Goal: Task Accomplishment & Management: Manage account settings

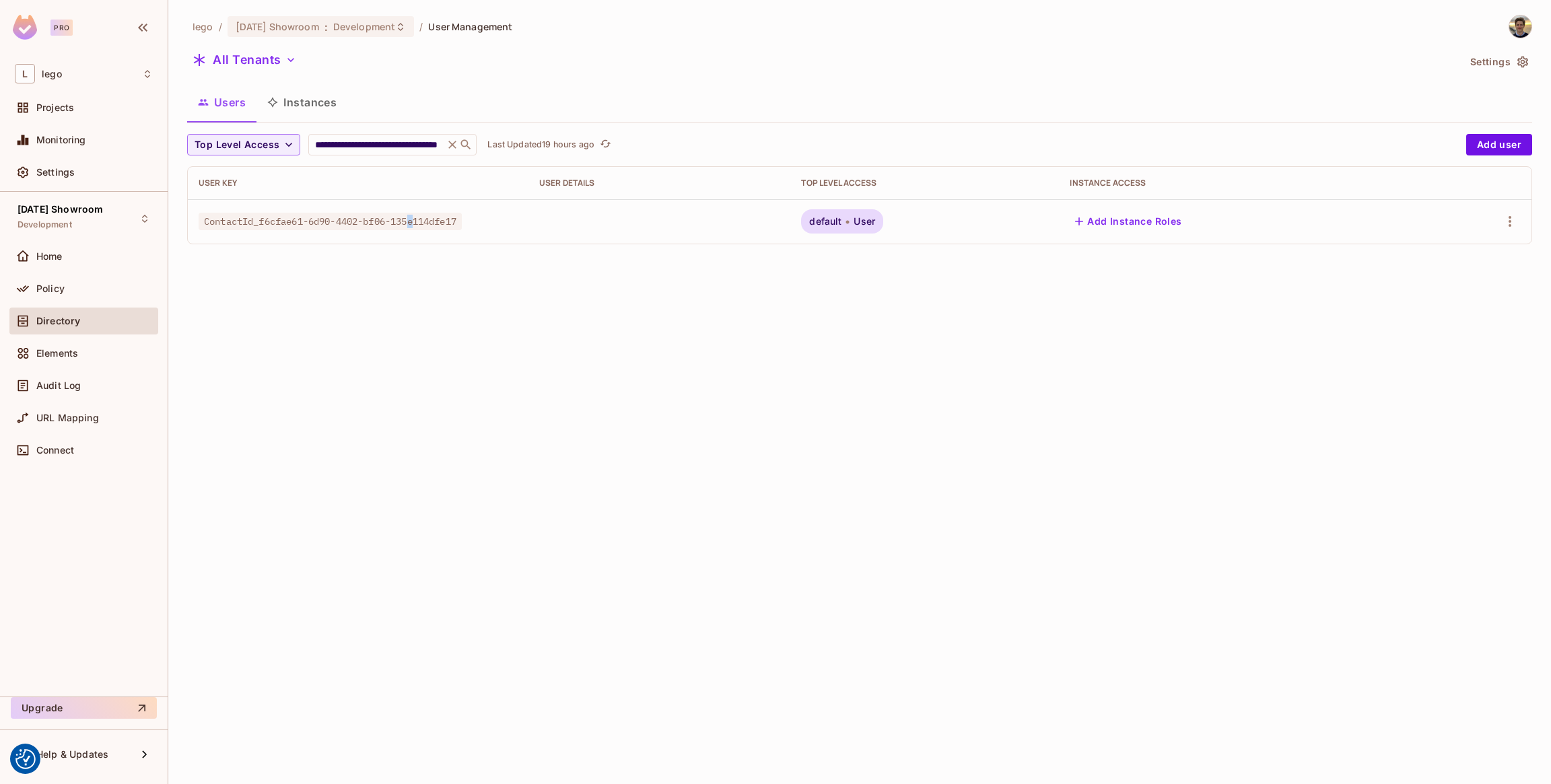
click at [420, 220] on span "ContactId_f6cfae61-6d90-4402-bf06-135e114dfe17" at bounding box center [330, 221] width 263 height 17
click at [871, 219] on span "User" at bounding box center [865, 222] width 22 height 11
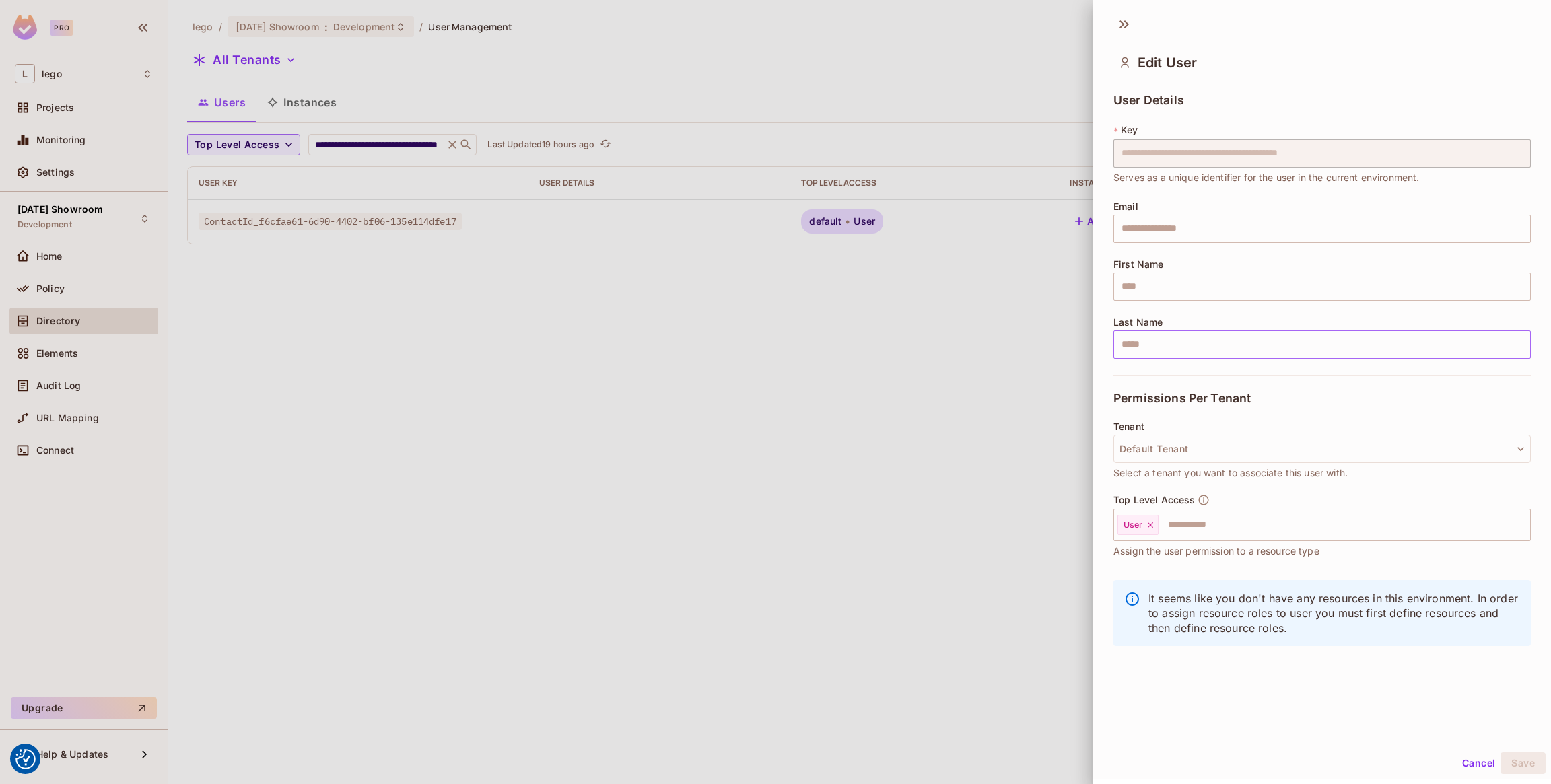
scroll to position [2, 0]
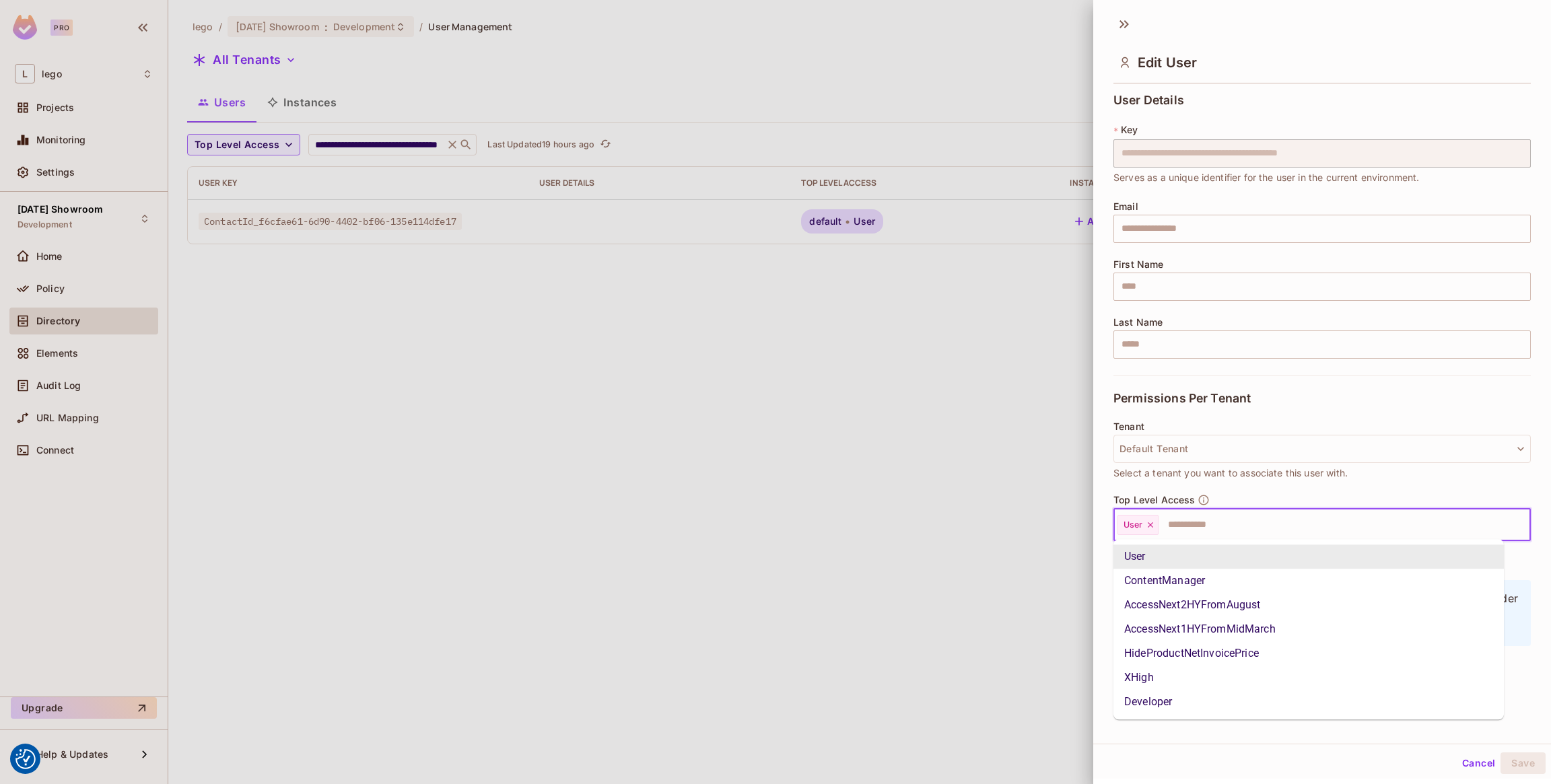
click at [1204, 530] on input "text" at bounding box center [1332, 525] width 345 height 27
click at [1185, 697] on li "Developer" at bounding box center [1309, 701] width 391 height 24
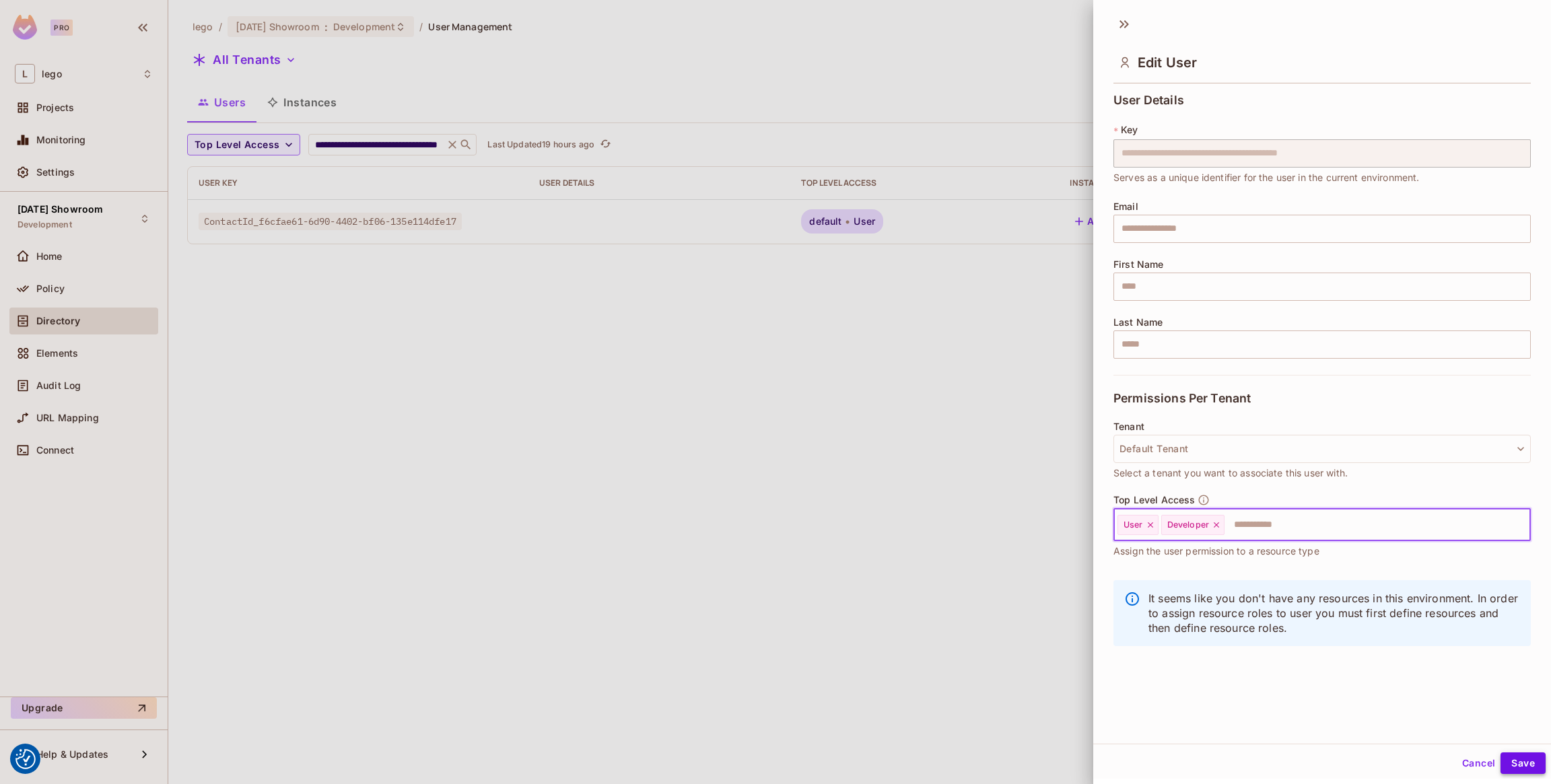
click at [1521, 760] on button "Save" at bounding box center [1524, 763] width 45 height 22
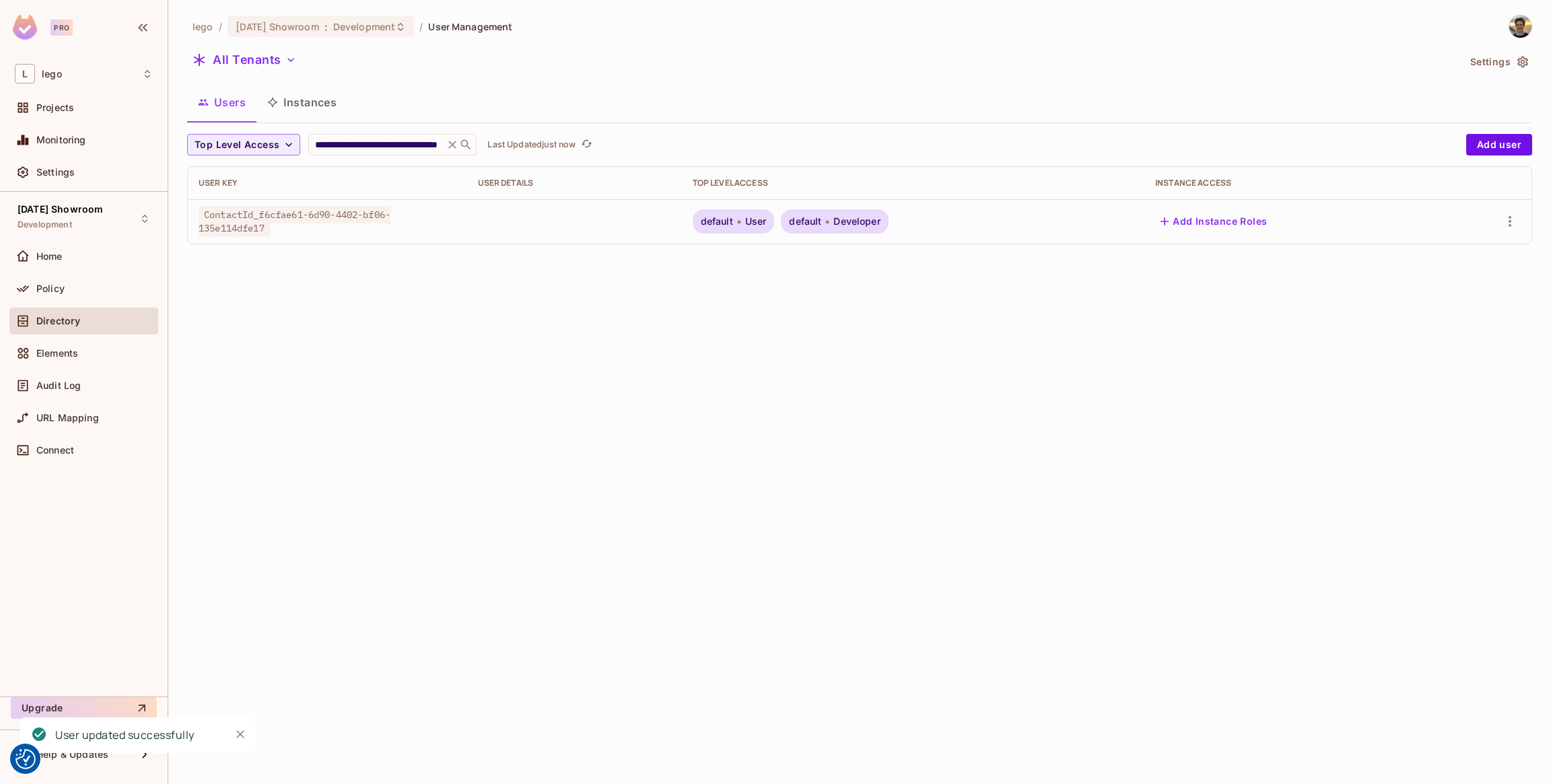
click at [979, 462] on div "**********" at bounding box center [859, 392] width 1383 height 784
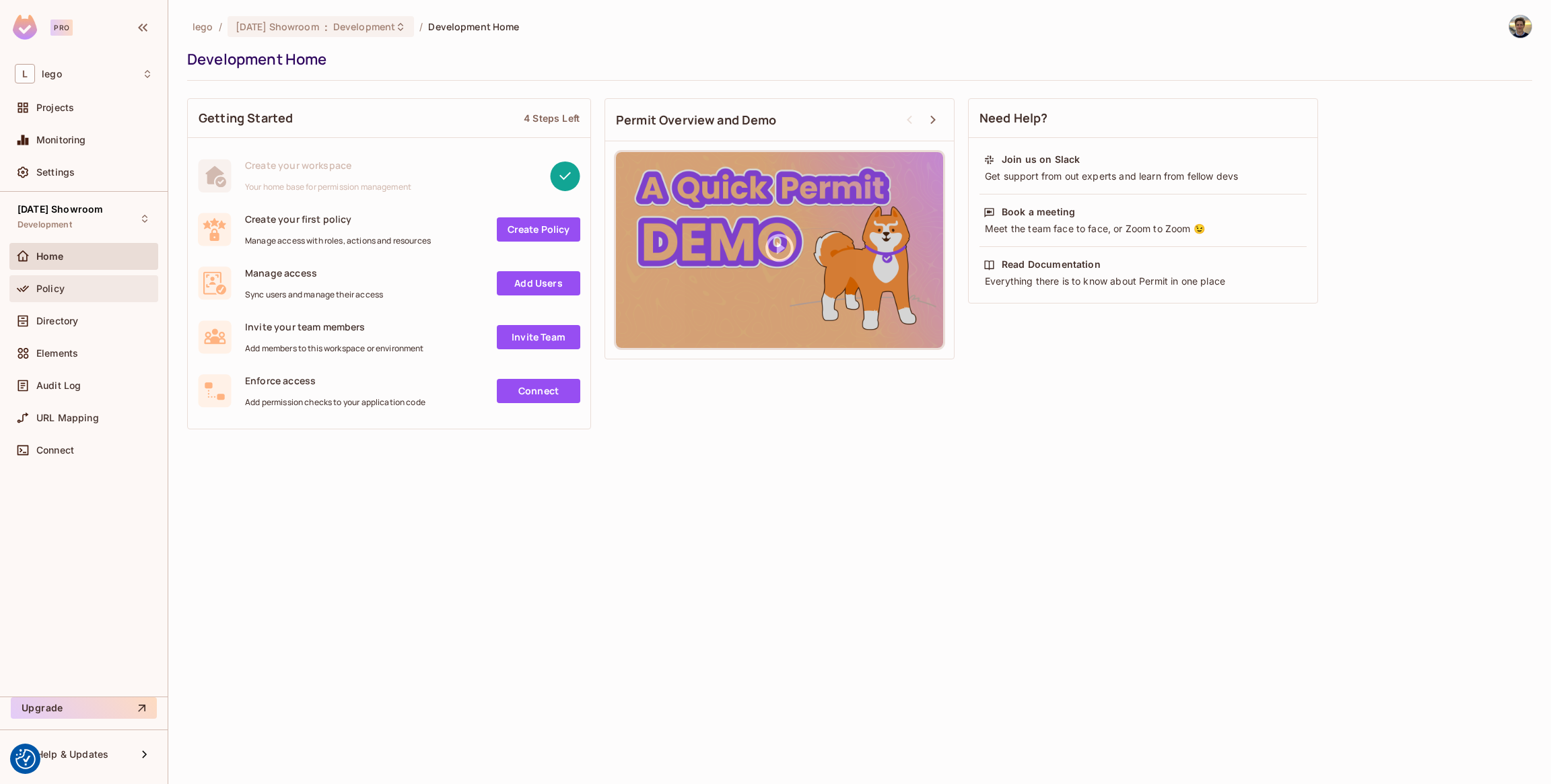
click at [70, 280] on div "Policy" at bounding box center [84, 288] width 148 height 27
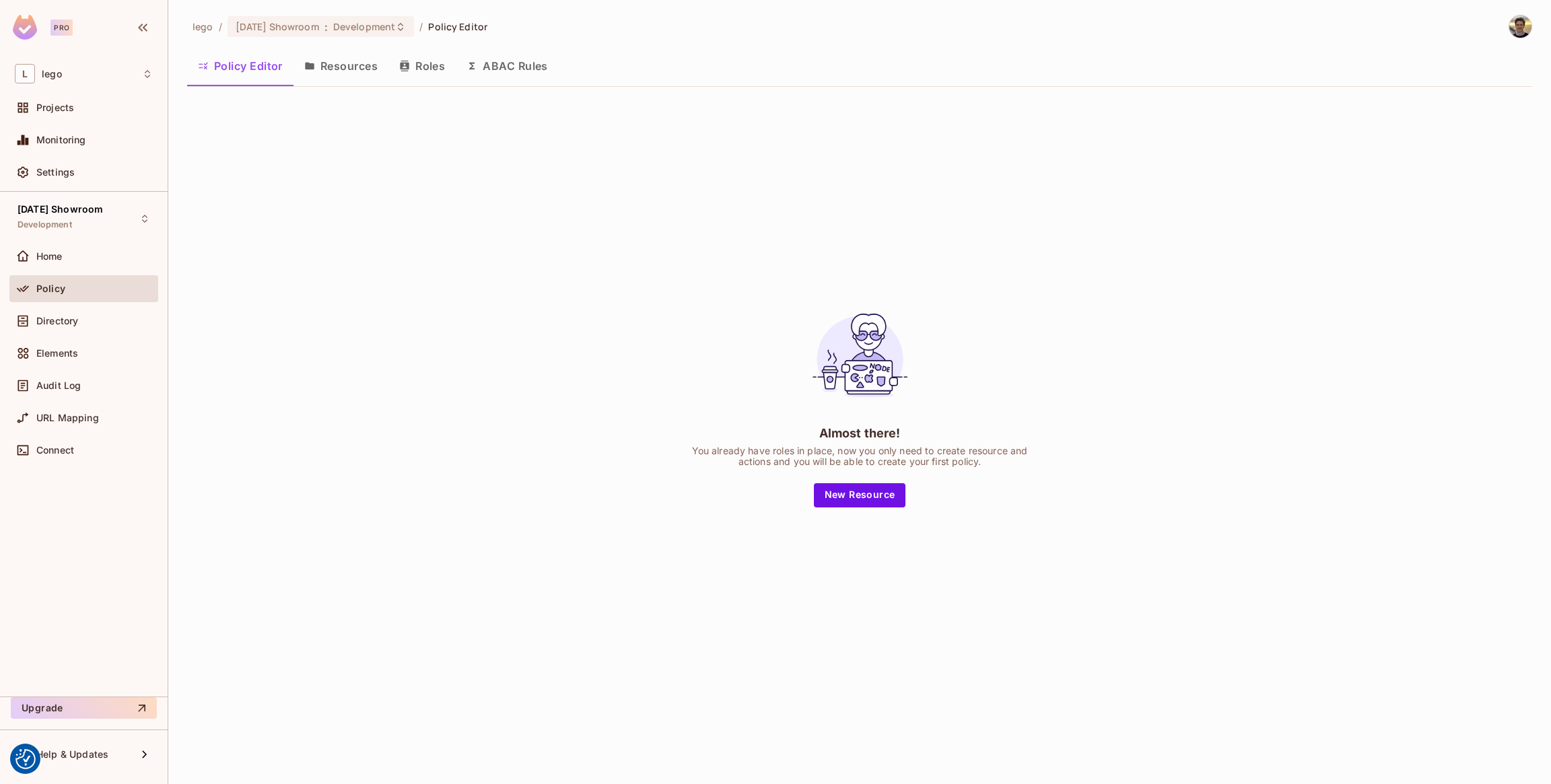
click at [411, 64] on button "Roles" at bounding box center [422, 66] width 67 height 34
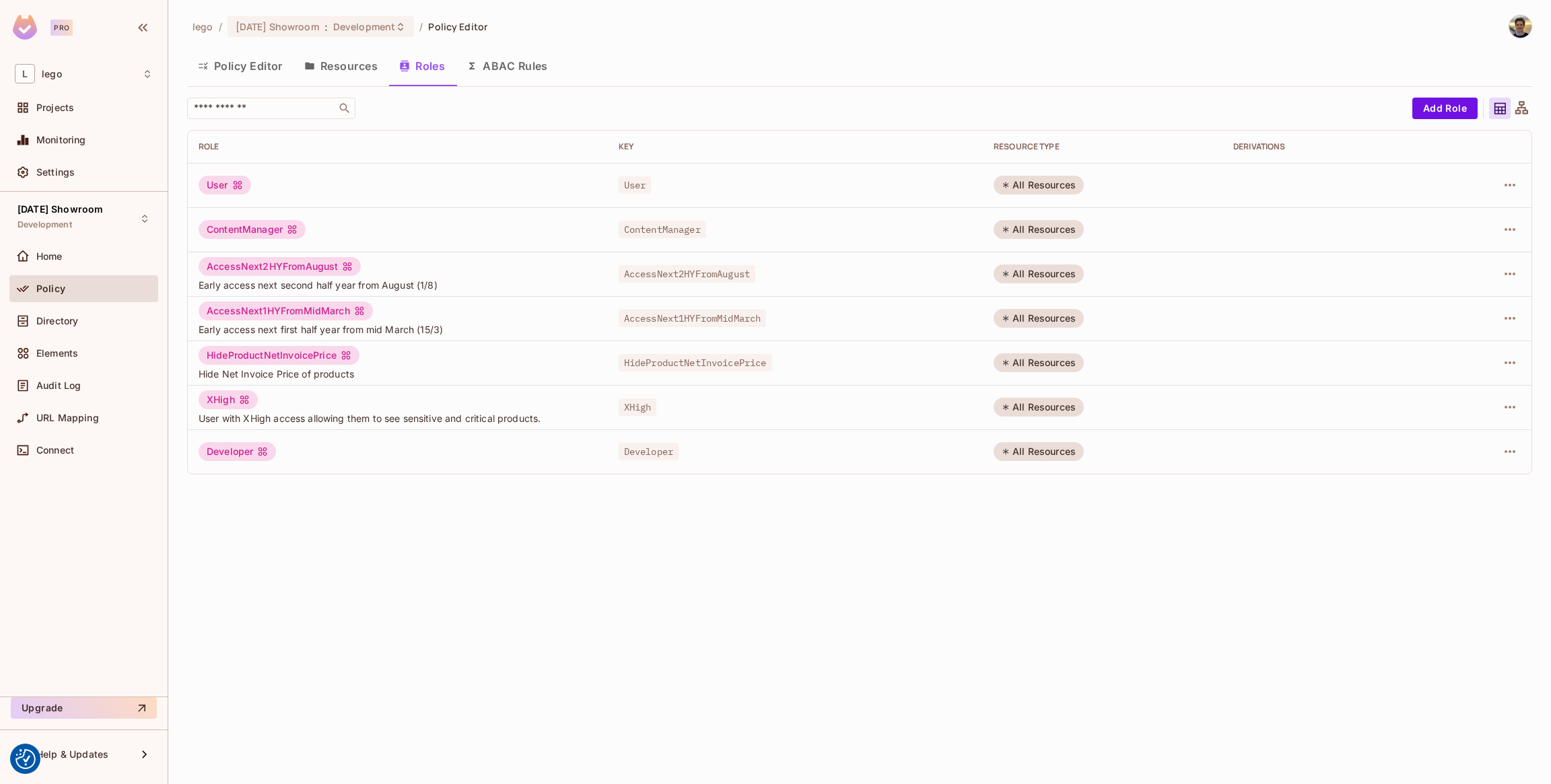
click at [646, 233] on span "ContentManager" at bounding box center [663, 230] width 88 height 17
copy span "ContentManager"
click at [695, 270] on span "AccessNext2HYFromAugust" at bounding box center [687, 273] width 137 height 17
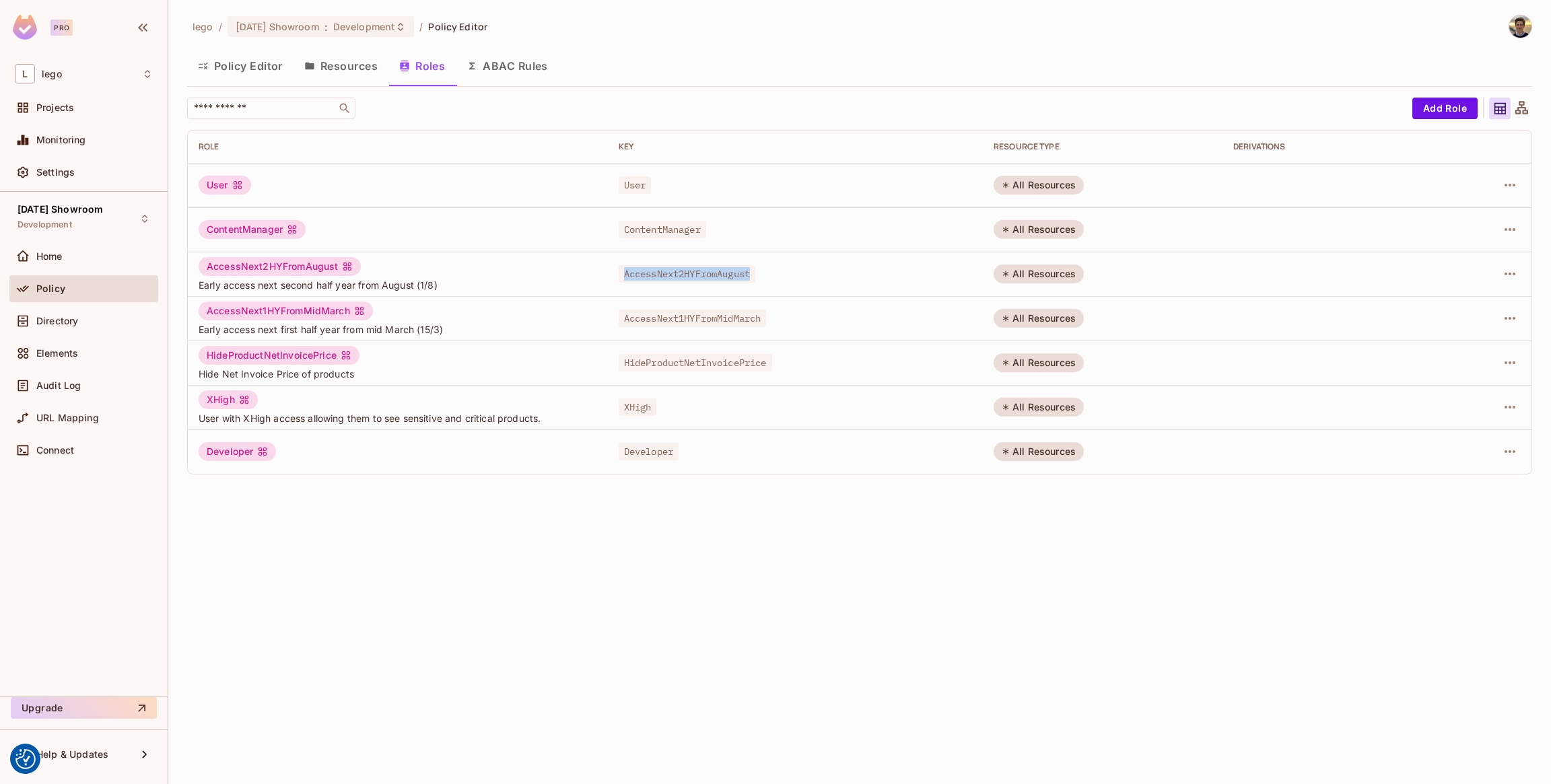
copy span "AccessNext2HYFromAugust"
click at [656, 316] on span "AccessNext1HYFromMidMarch" at bounding box center [693, 318] width 148 height 17
copy span "AccessNext1HYFromMidMarch"
click at [636, 450] on span "Developer" at bounding box center [649, 451] width 60 height 17
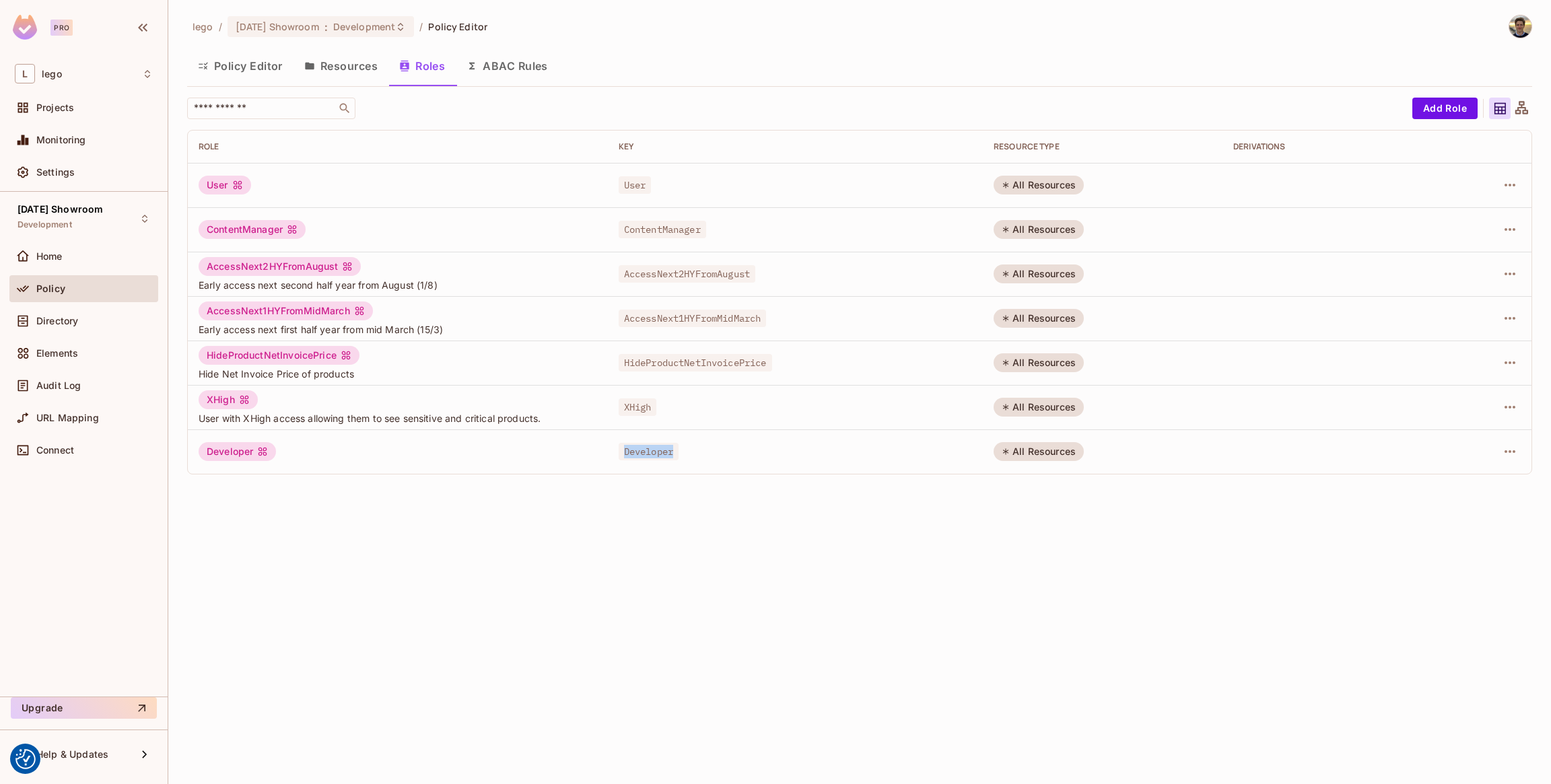
click at [636, 450] on span "Developer" at bounding box center [649, 451] width 60 height 17
copy span "Developer"
click at [706, 367] on span "HideProductNetInvoicePrice" at bounding box center [695, 362] width 153 height 17
copy span "HideProductNetInvoicePrice"
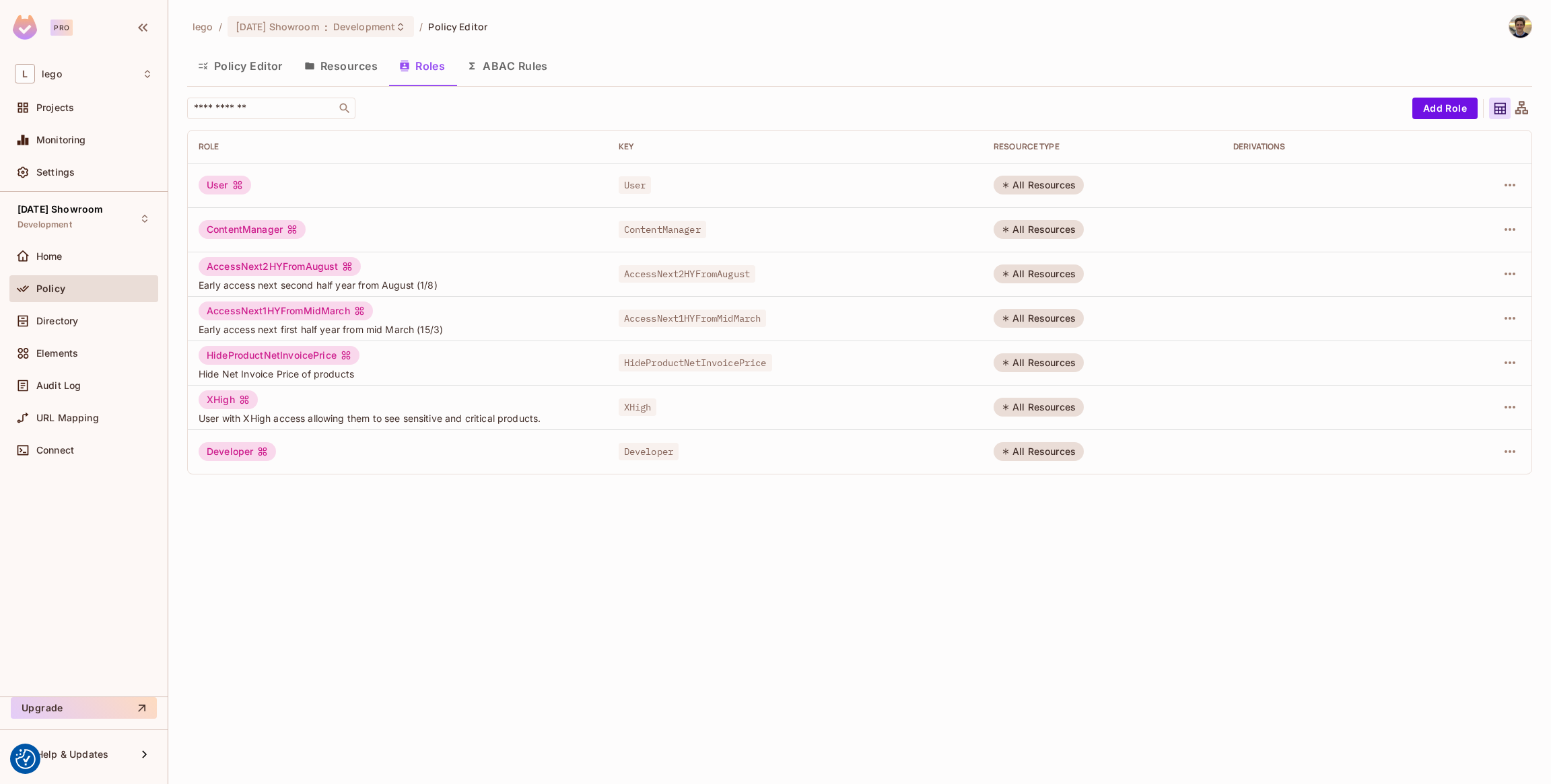
click at [708, 273] on span "AccessNext2HYFromAugust" at bounding box center [687, 273] width 137 height 17
copy span "AccessNext2HYFromAugust"
